Goal: Task Accomplishment & Management: Manage account settings

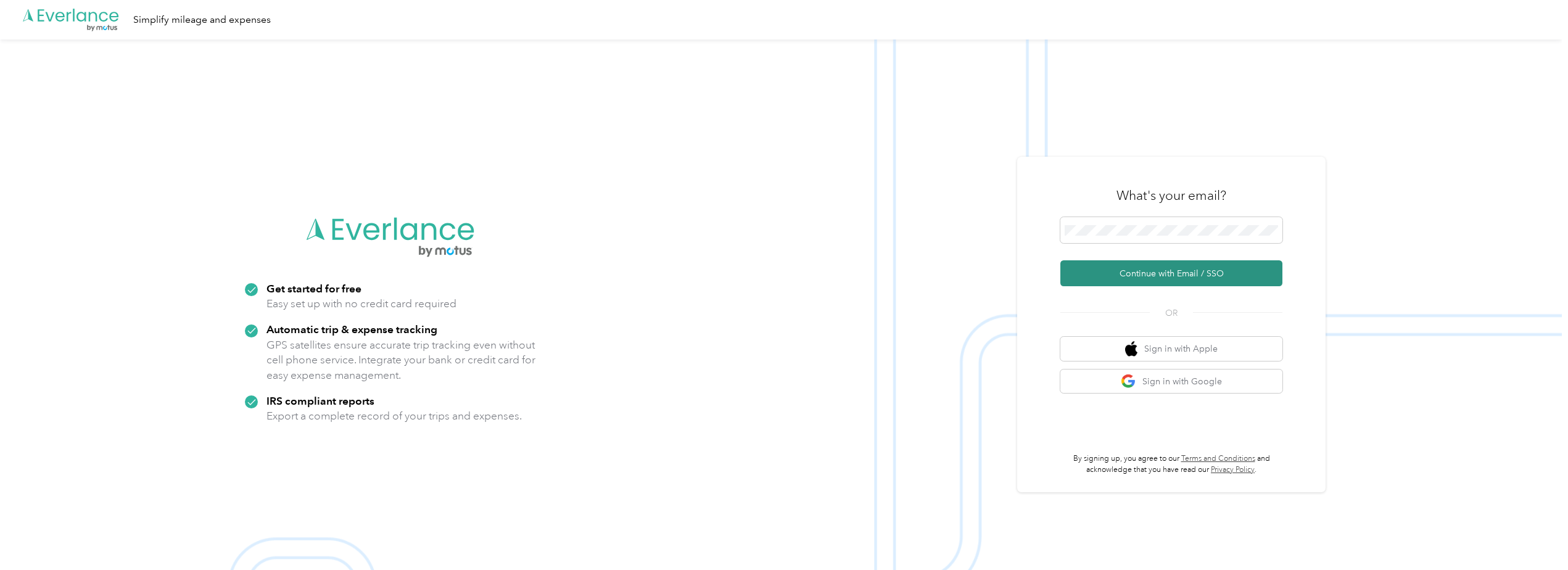
click at [1163, 277] on button "Continue with Email / SSO" at bounding box center [1171, 273] width 222 height 26
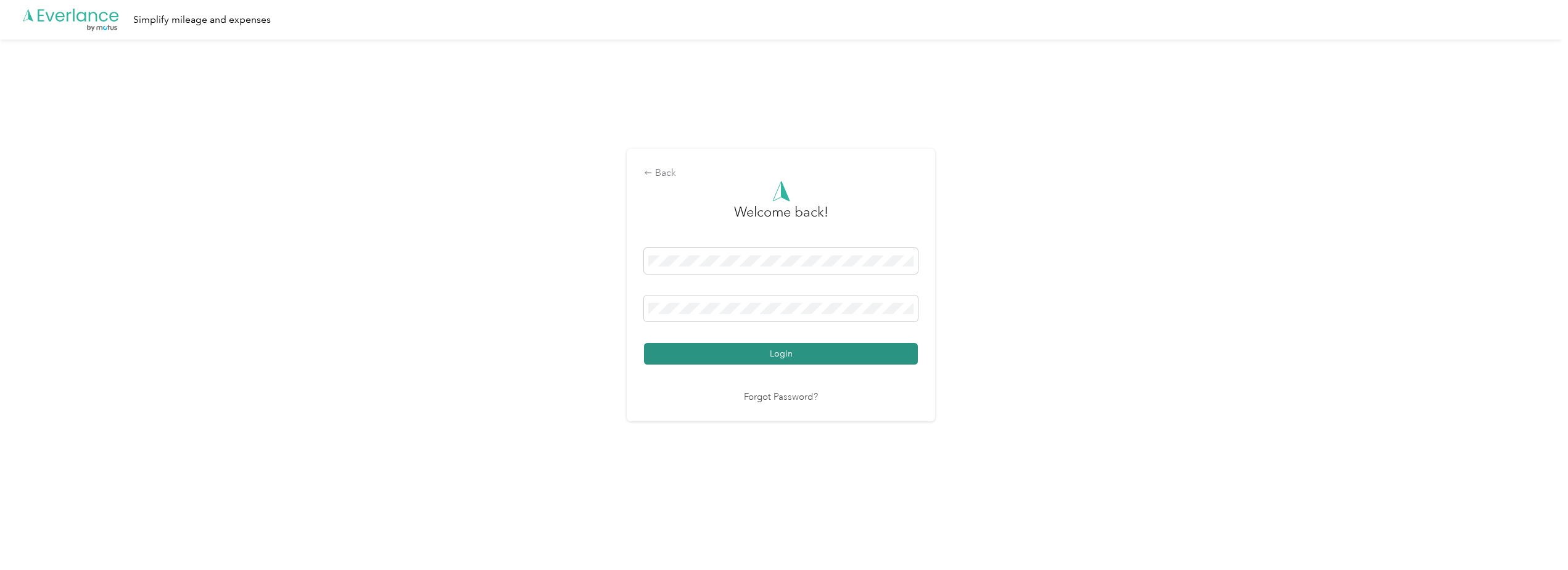
click at [806, 356] on button "Login" at bounding box center [780, 353] width 274 height 21
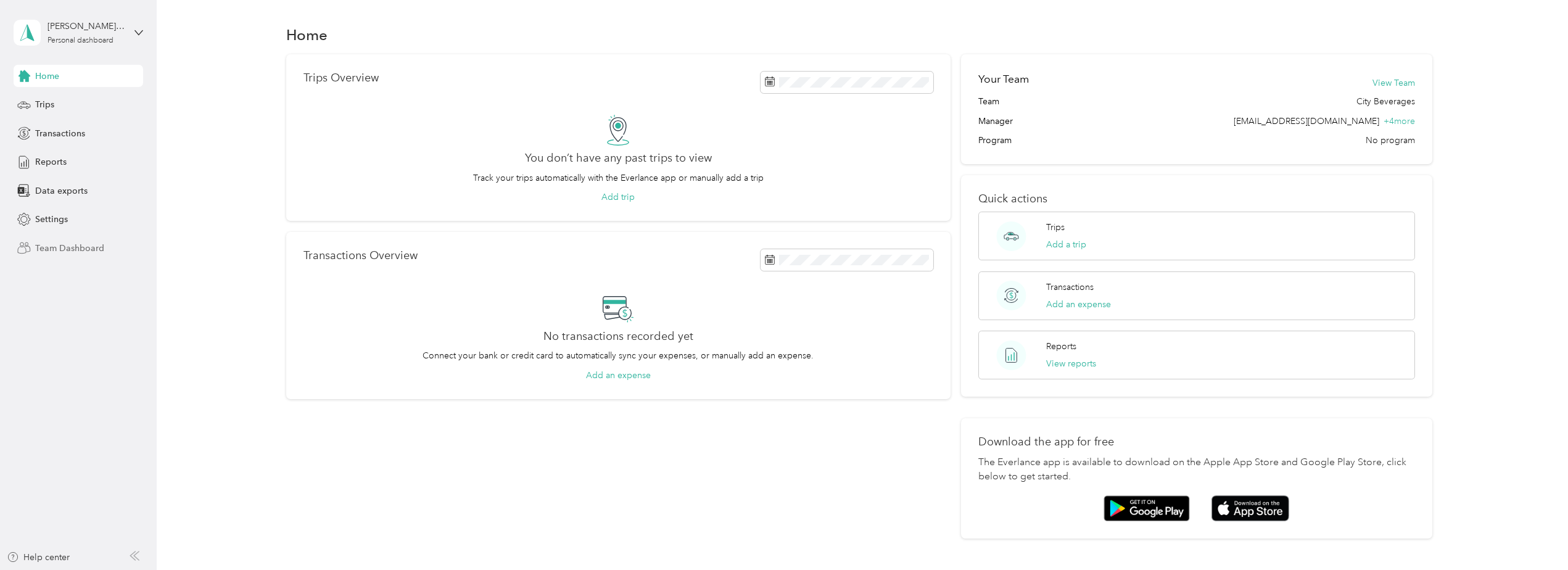
click at [52, 248] on span "Team Dashboard" at bounding box center [70, 248] width 69 height 13
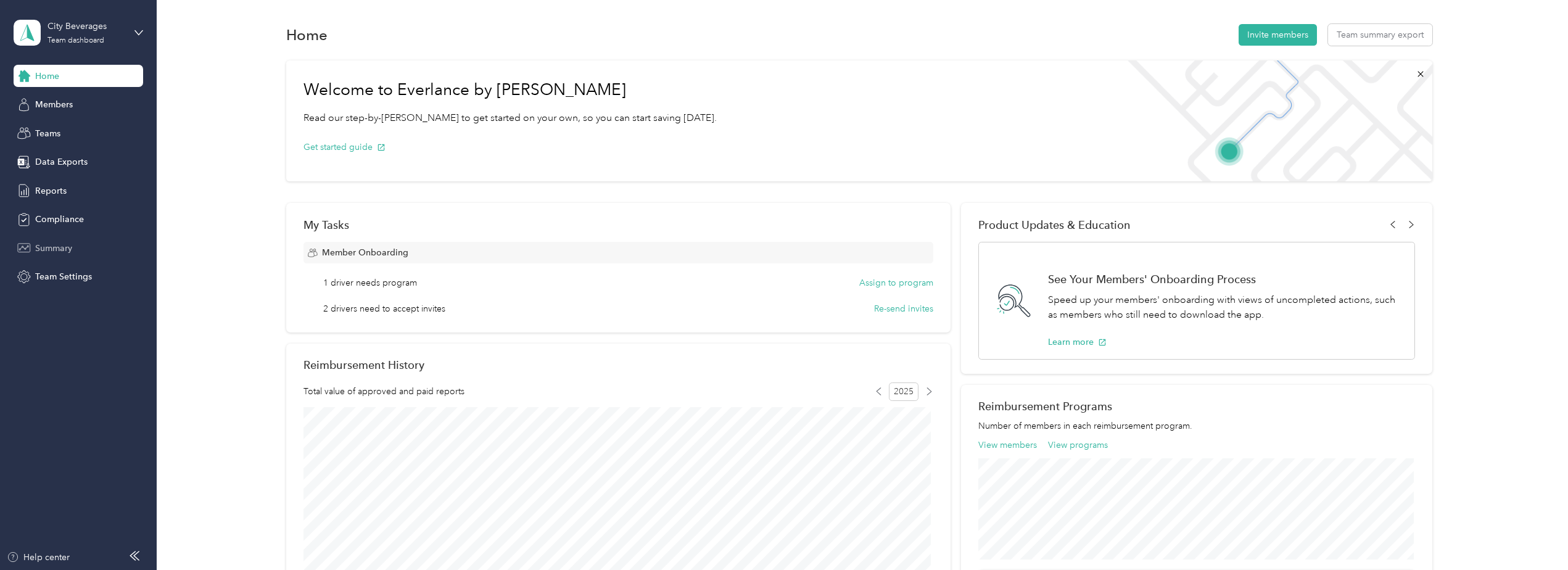
click at [59, 248] on span "Summary" at bounding box center [53, 248] width 37 height 13
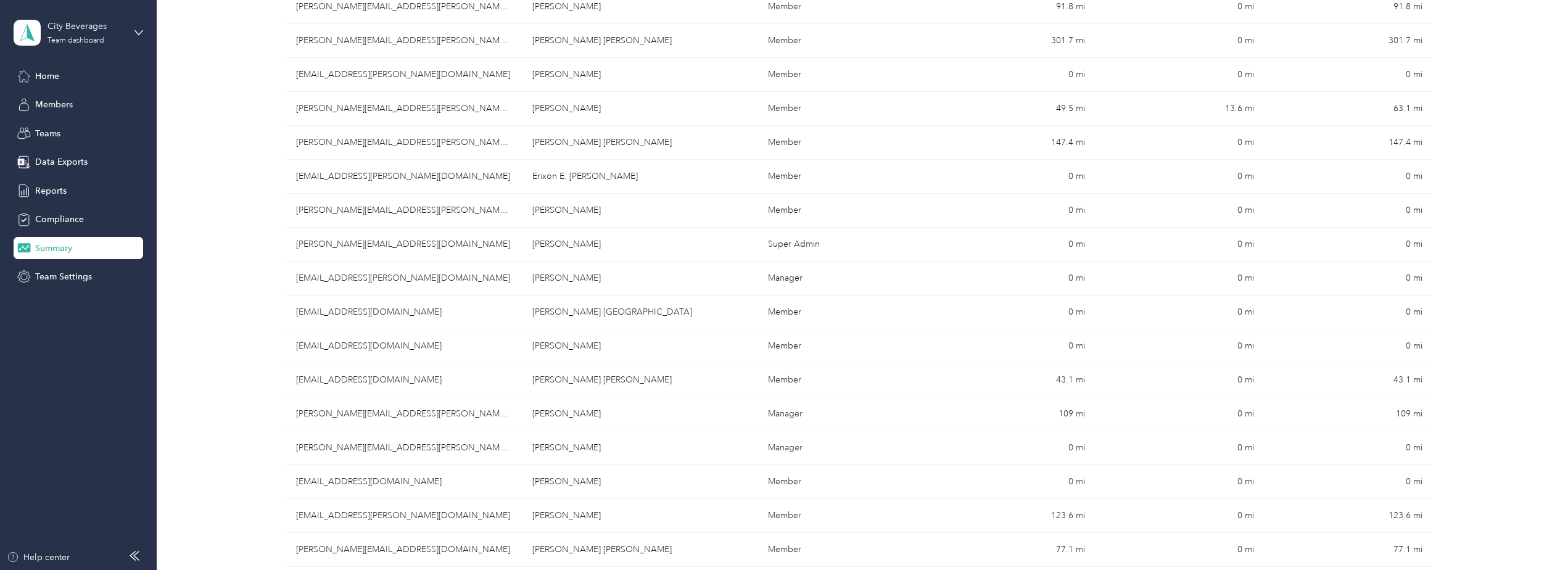
scroll to position [555, 0]
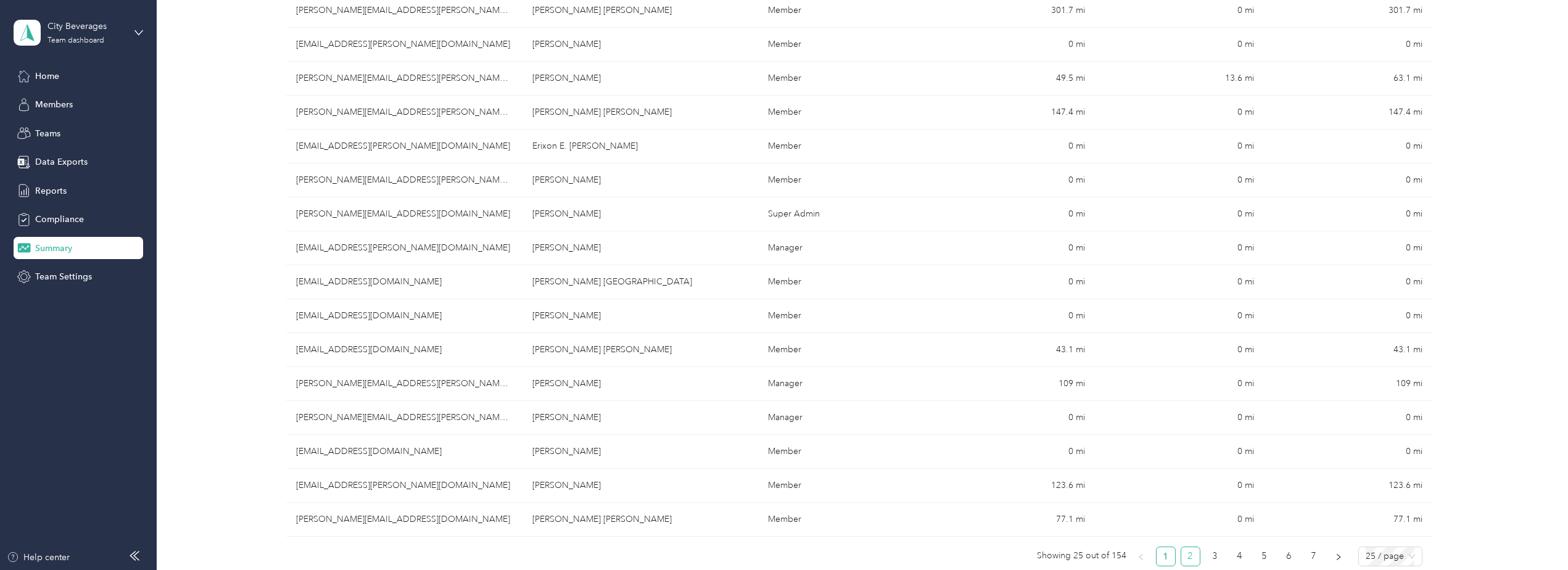
click at [1190, 559] on link "2" at bounding box center [1191, 557] width 19 height 19
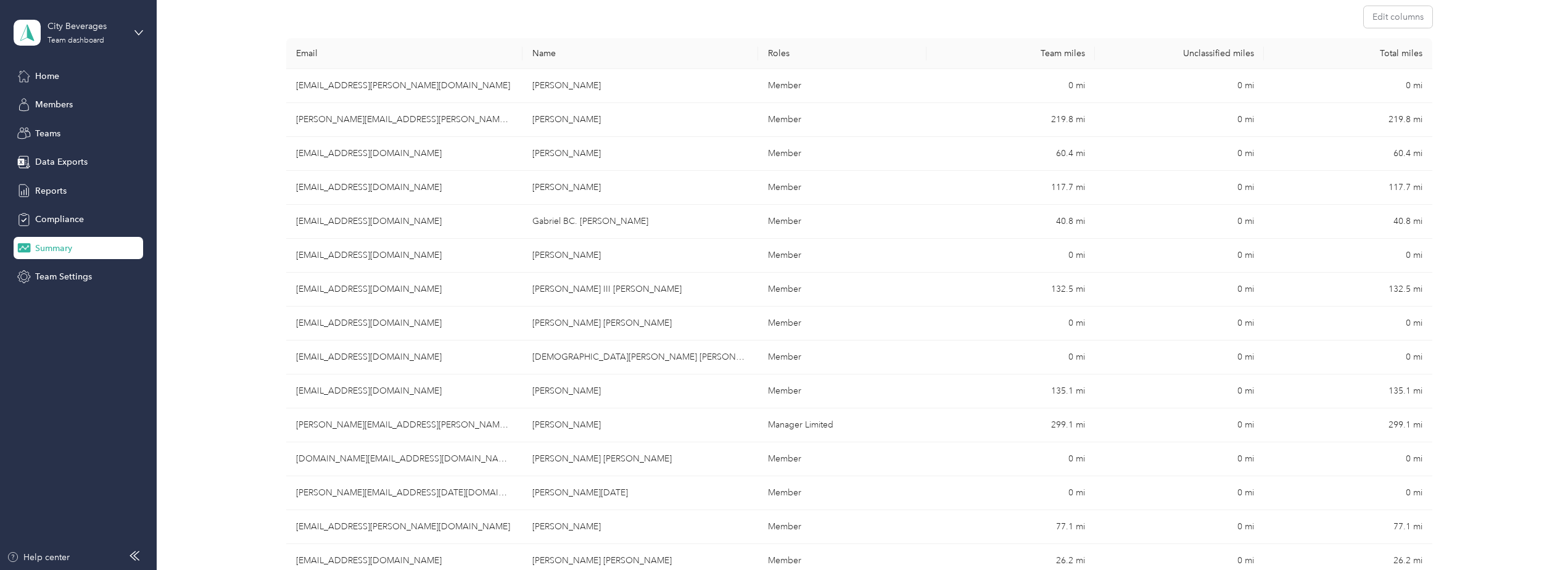
scroll to position [196, 0]
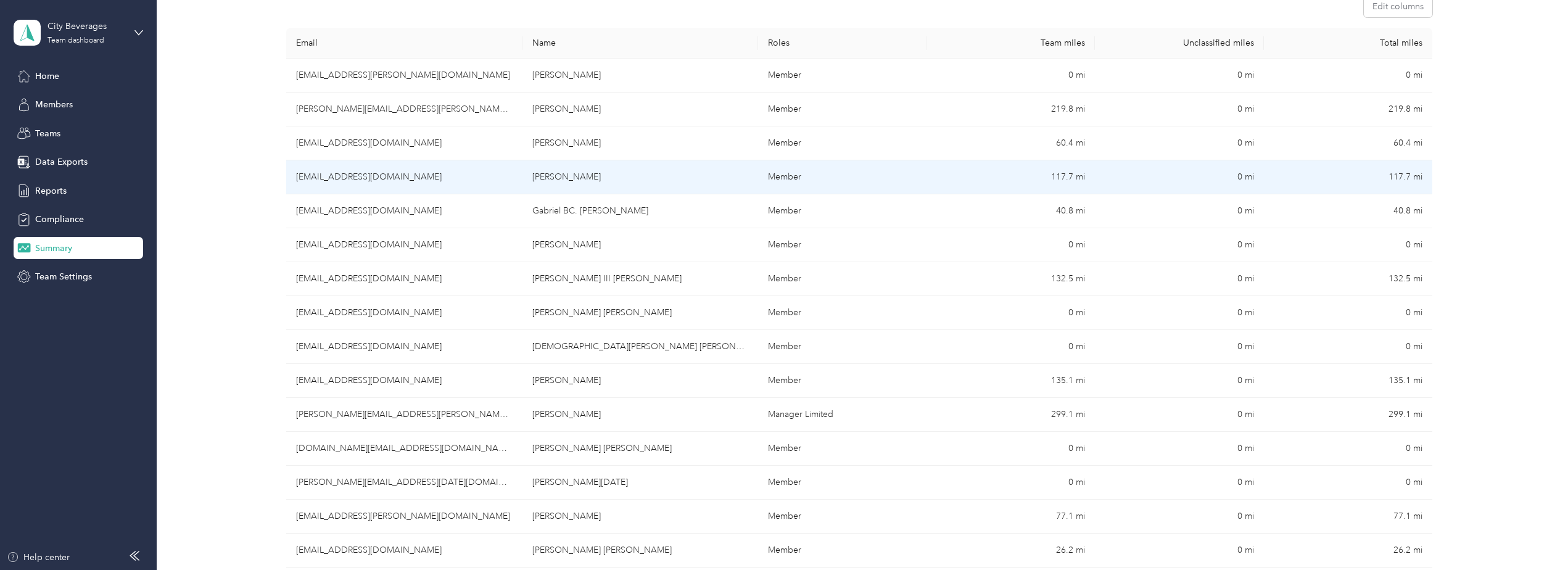
click at [377, 182] on td "[EMAIL_ADDRESS][DOMAIN_NAME]" at bounding box center [404, 177] width 236 height 34
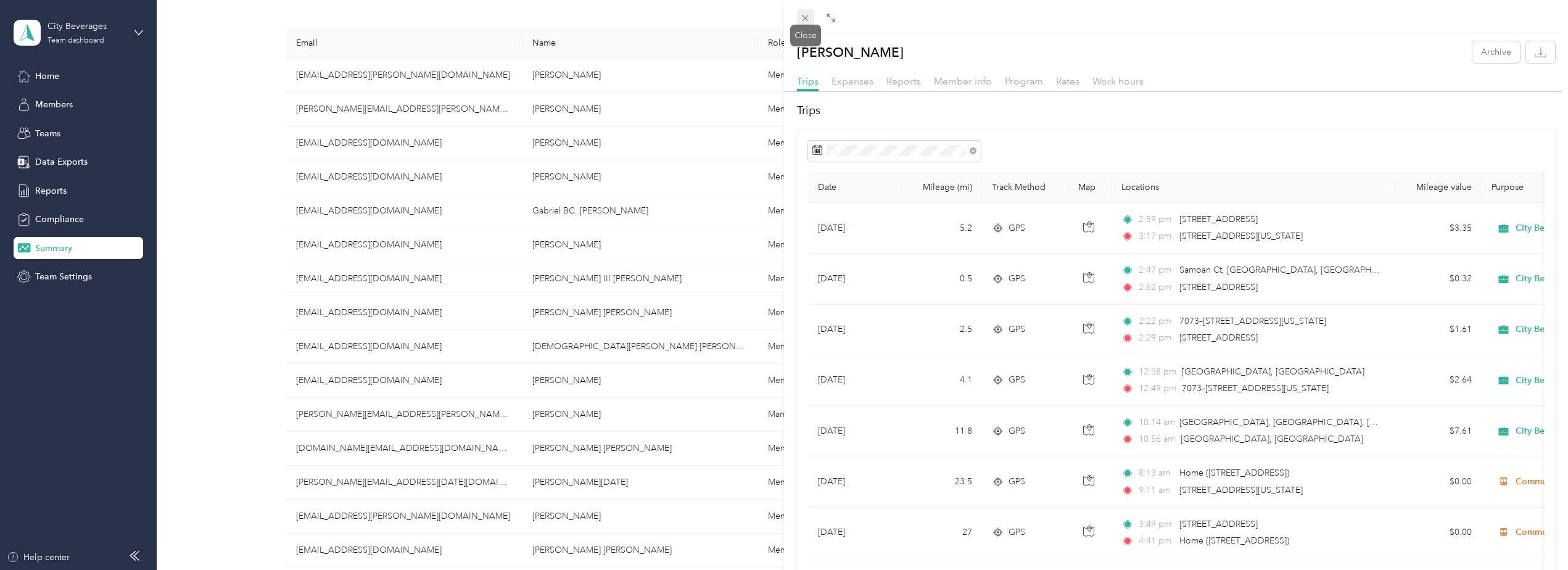
click at [809, 20] on icon at bounding box center [805, 17] width 10 height 10
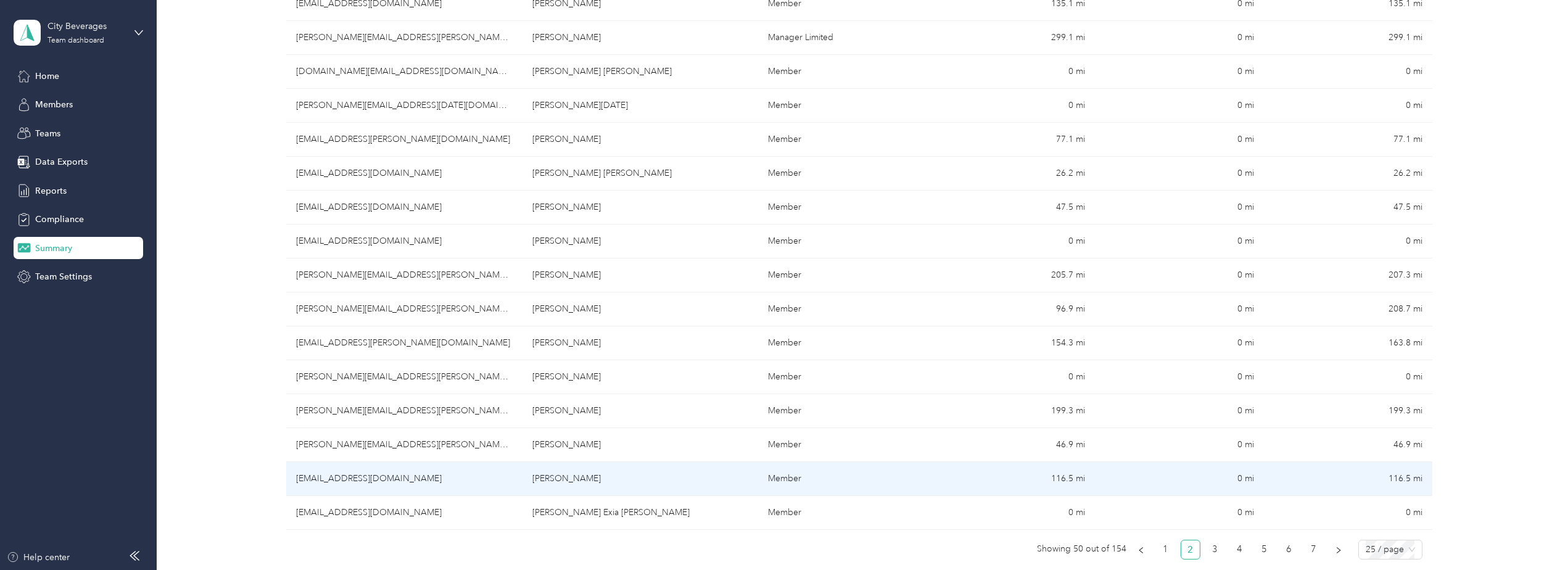
scroll to position [752, 0]
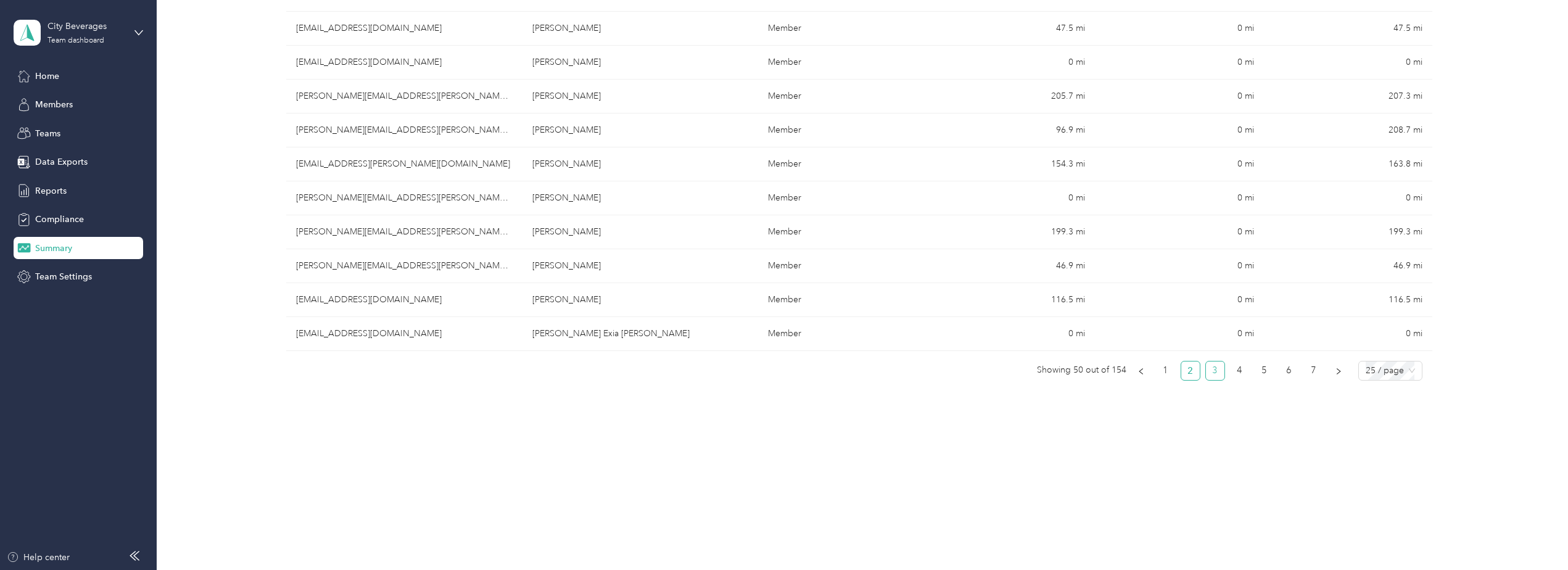
click at [1213, 371] on link "3" at bounding box center [1215, 371] width 19 height 19
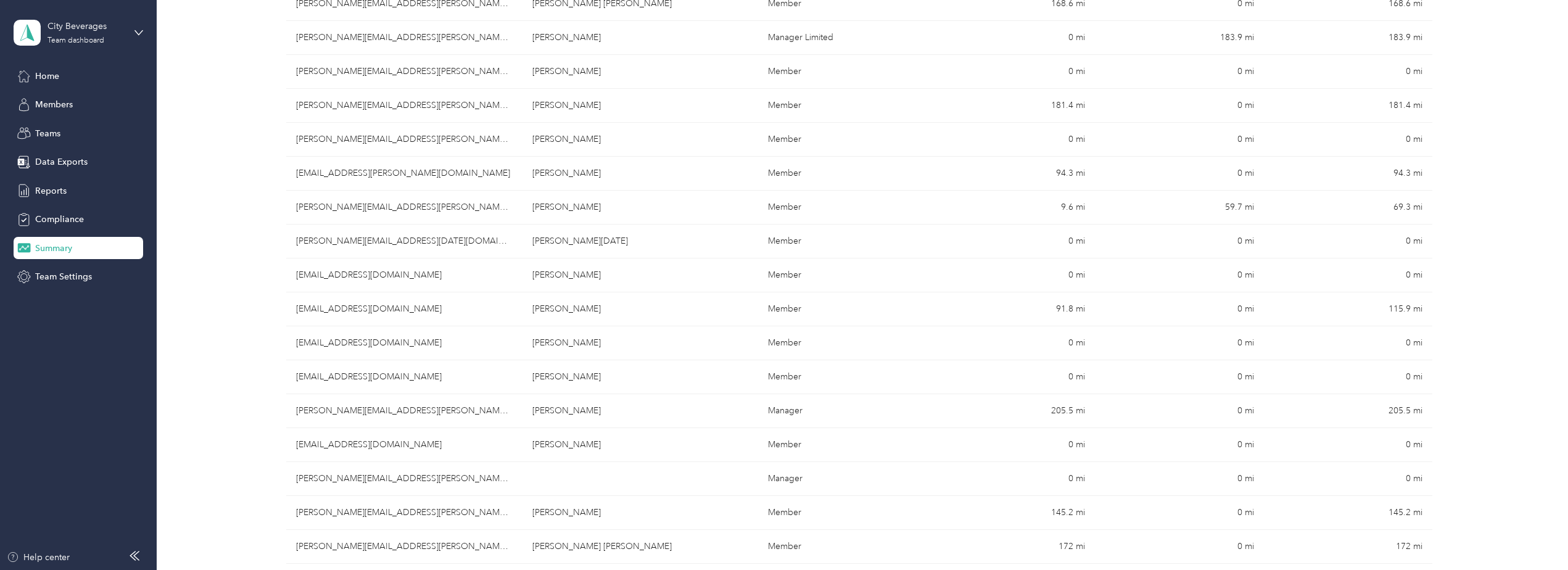
scroll to position [505, 0]
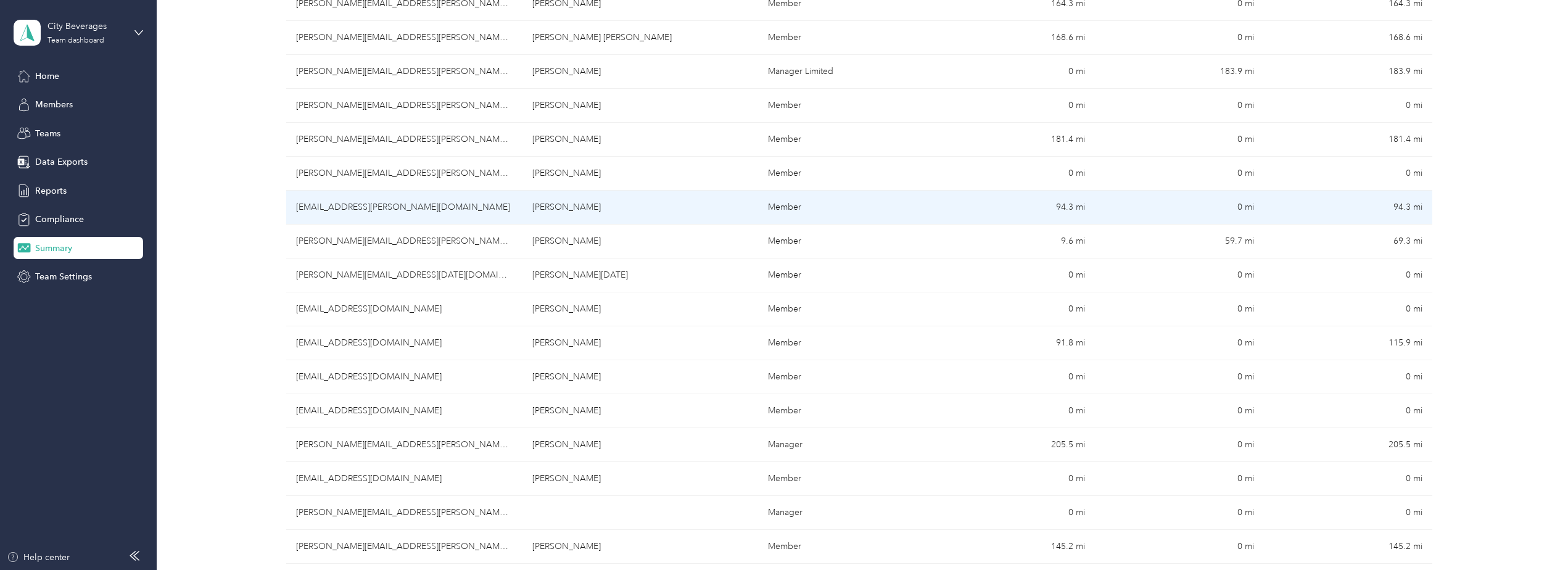
click at [389, 208] on td "[EMAIL_ADDRESS][PERSON_NAME][DOMAIN_NAME]" at bounding box center [404, 208] width 236 height 34
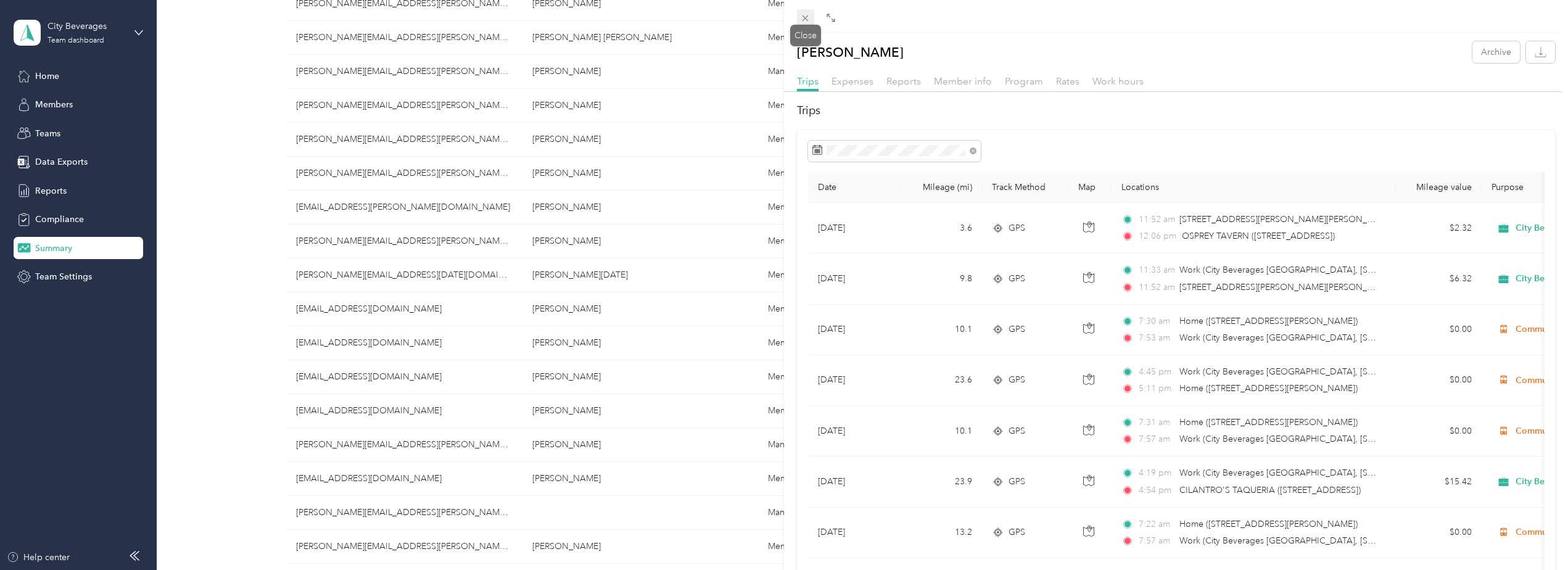
click at [804, 17] on icon at bounding box center [806, 19] width 6 height 6
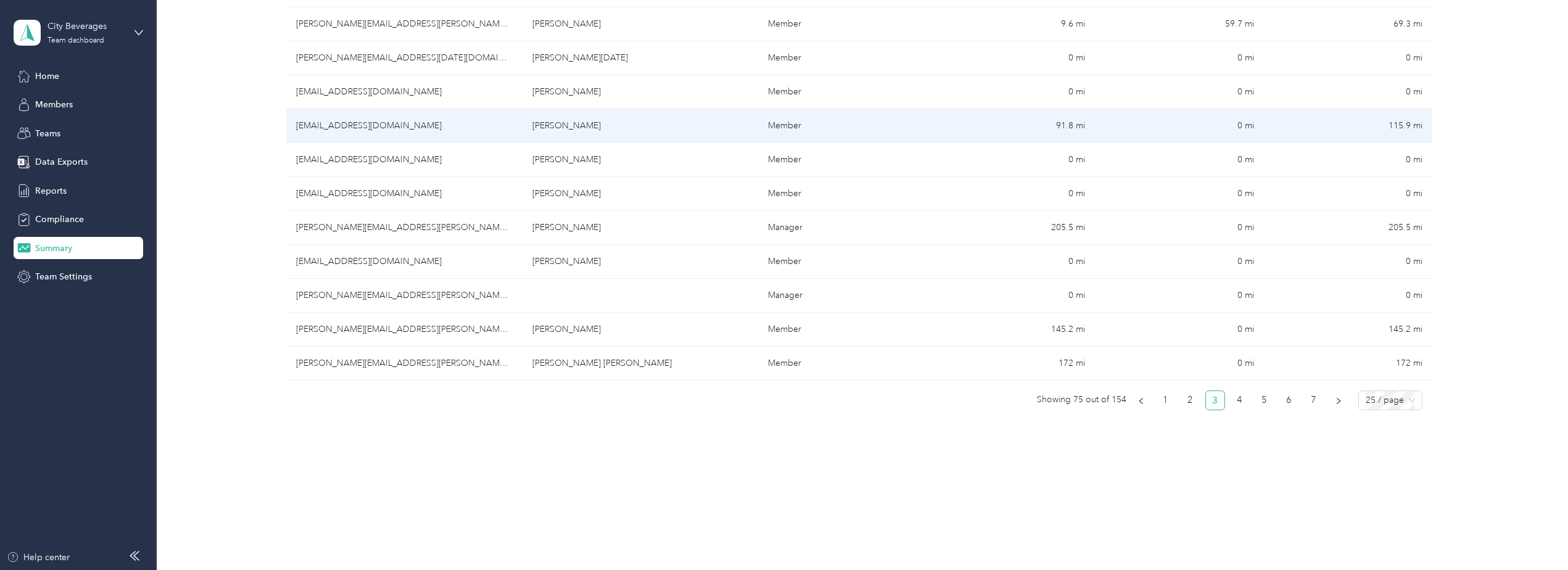
scroll to position [752, 0]
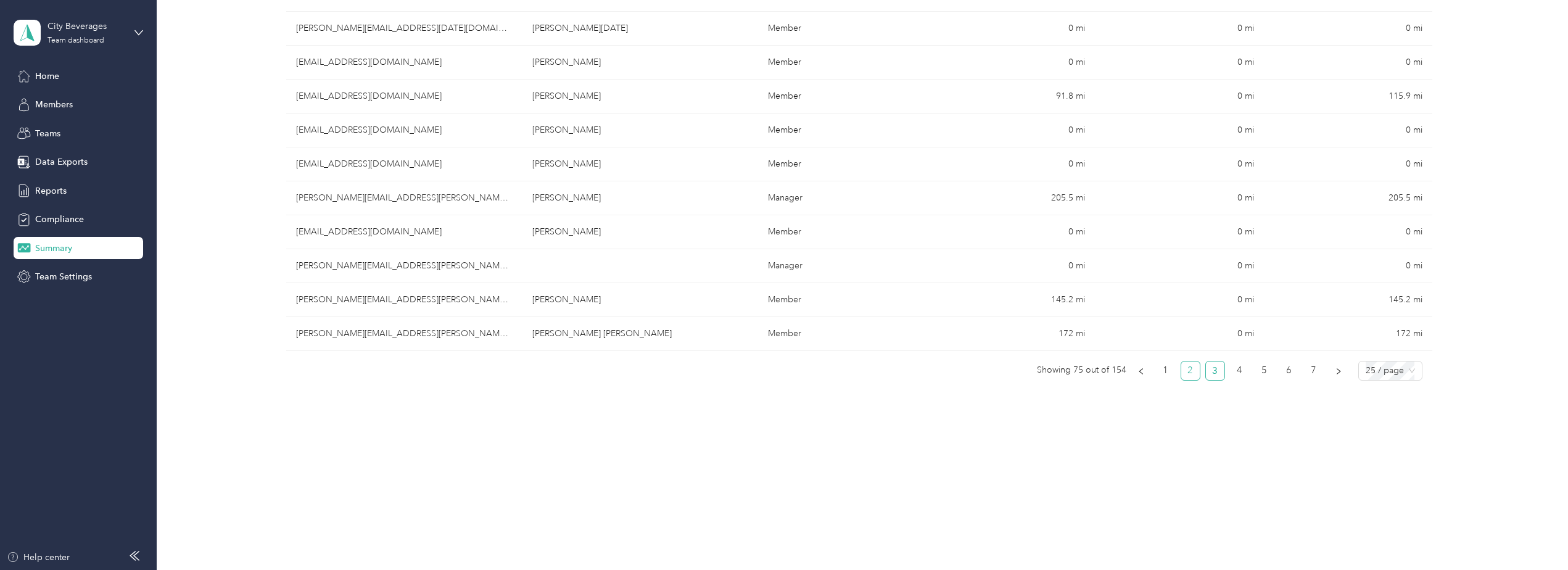
click at [1187, 371] on link "2" at bounding box center [1191, 371] width 19 height 19
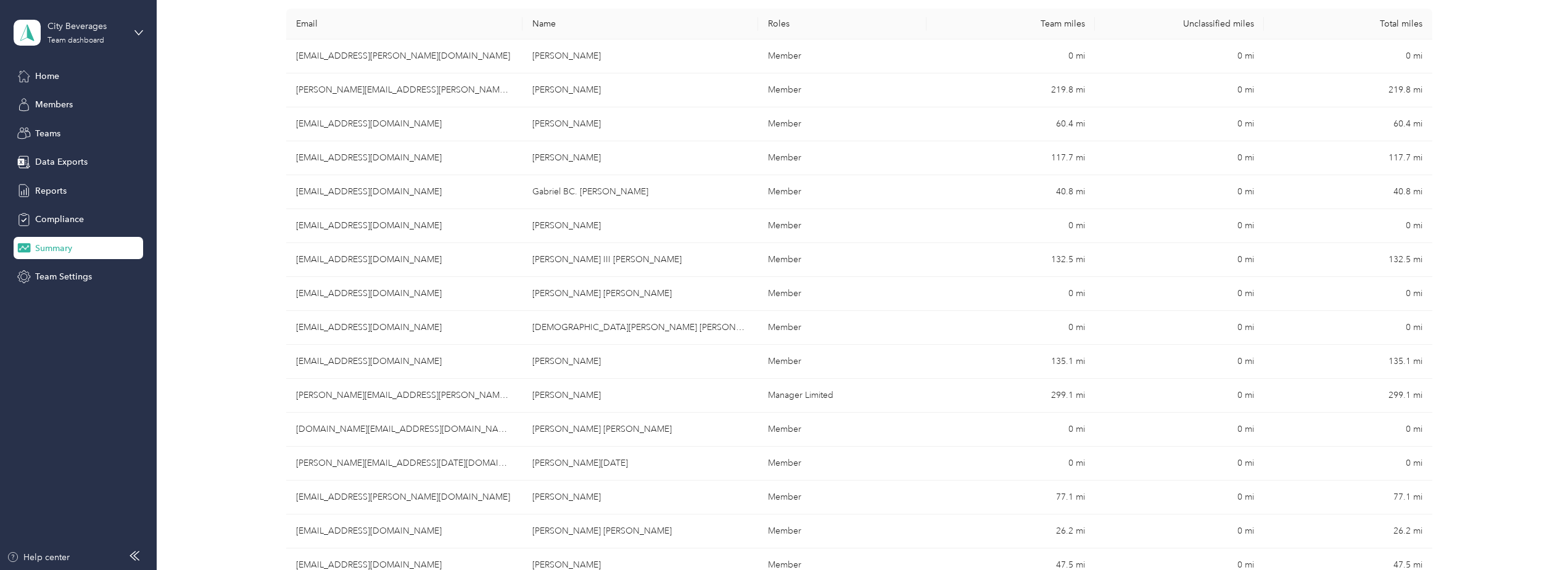
scroll to position [197, 0]
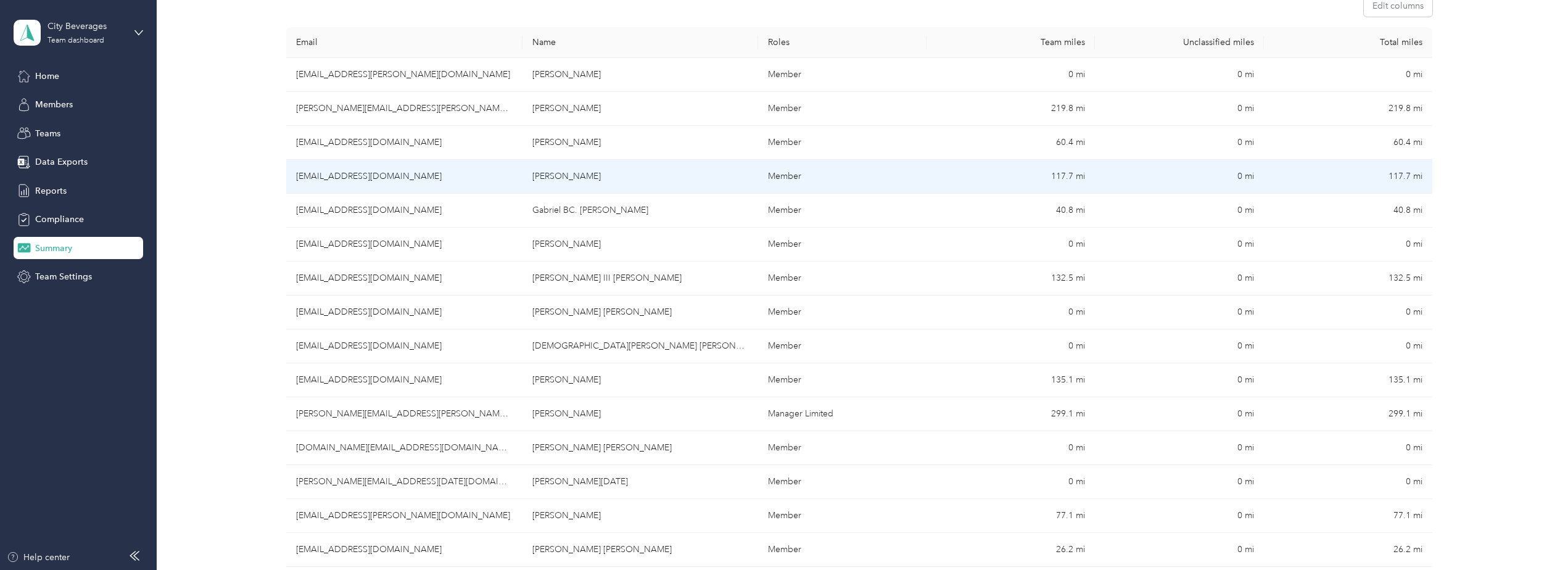
click at [448, 174] on td "[EMAIL_ADDRESS][DOMAIN_NAME]" at bounding box center [404, 176] width 236 height 34
